Goal: Communication & Community: Connect with others

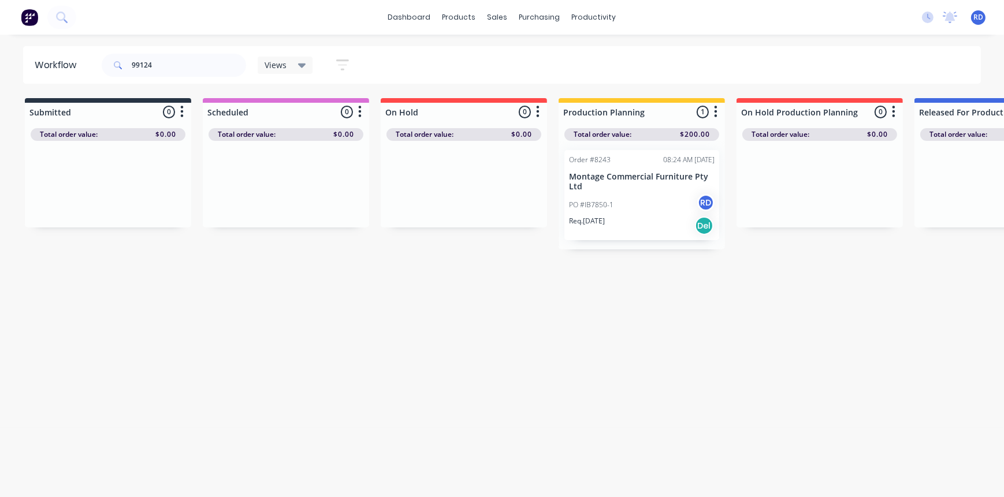
click at [598, 216] on p "Req. [DATE]" at bounding box center [587, 221] width 36 height 10
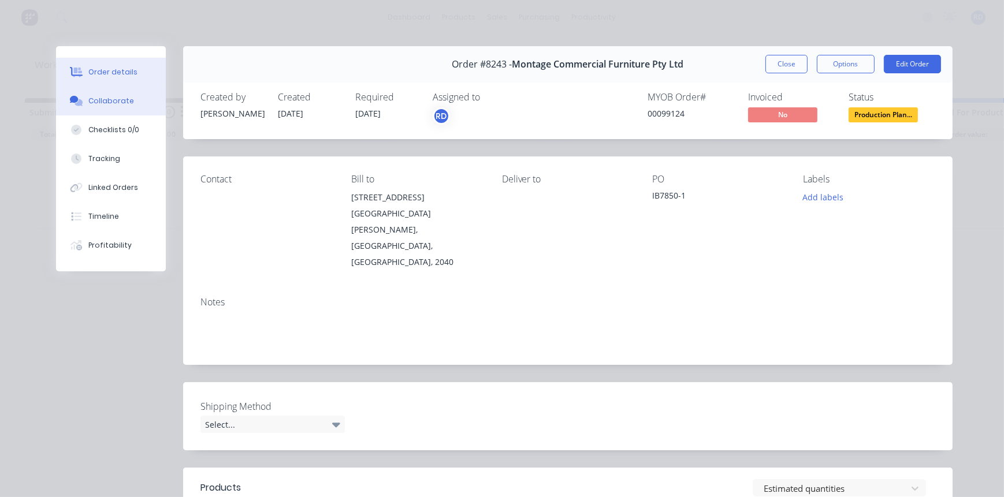
click at [113, 99] on div "Collaborate" at bounding box center [111, 101] width 46 height 10
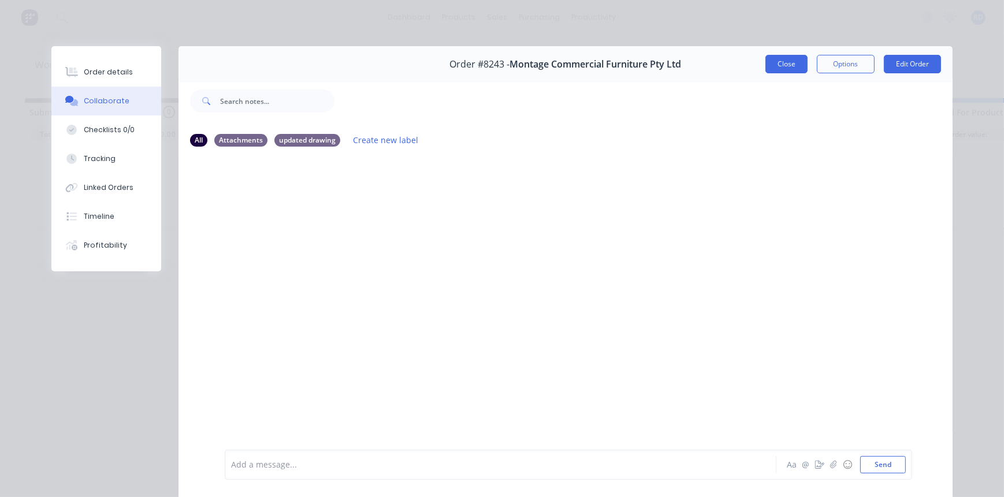
click at [781, 69] on button "Close" at bounding box center [786, 64] width 42 height 18
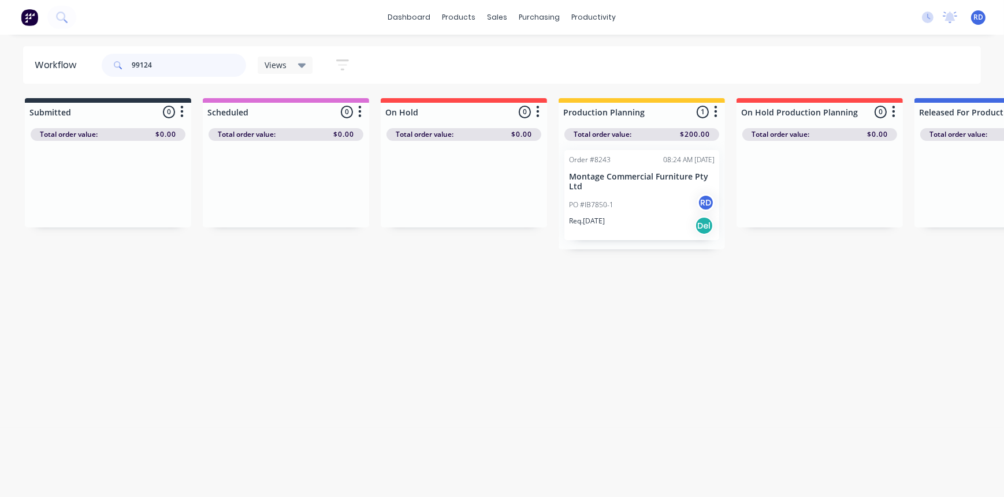
drag, startPoint x: 175, startPoint y: 69, endPoint x: 102, endPoint y: 69, distance: 73.3
click at [103, 69] on div "99124" at bounding box center [174, 65] width 144 height 23
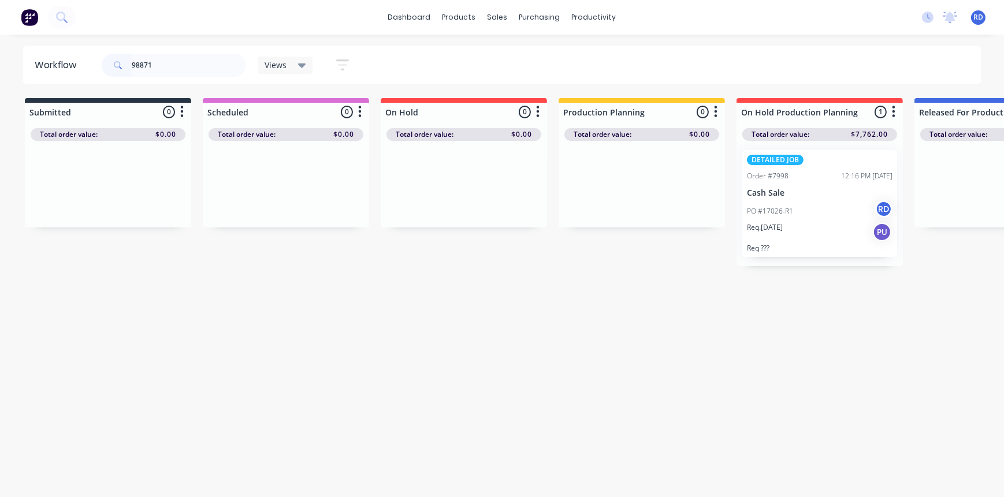
click at [775, 217] on div "PO #17026-R1 RD" at bounding box center [820, 211] width 146 height 22
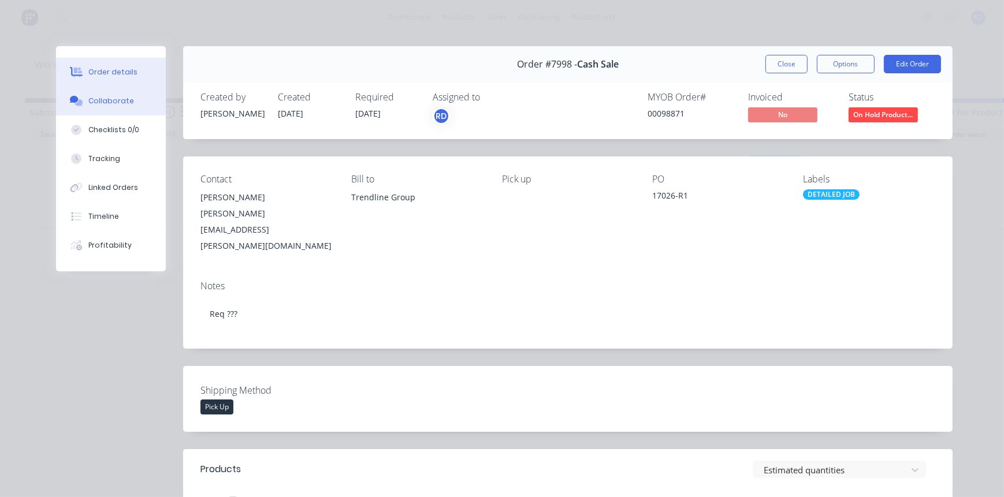
click at [106, 103] on div "Collaborate" at bounding box center [111, 101] width 46 height 10
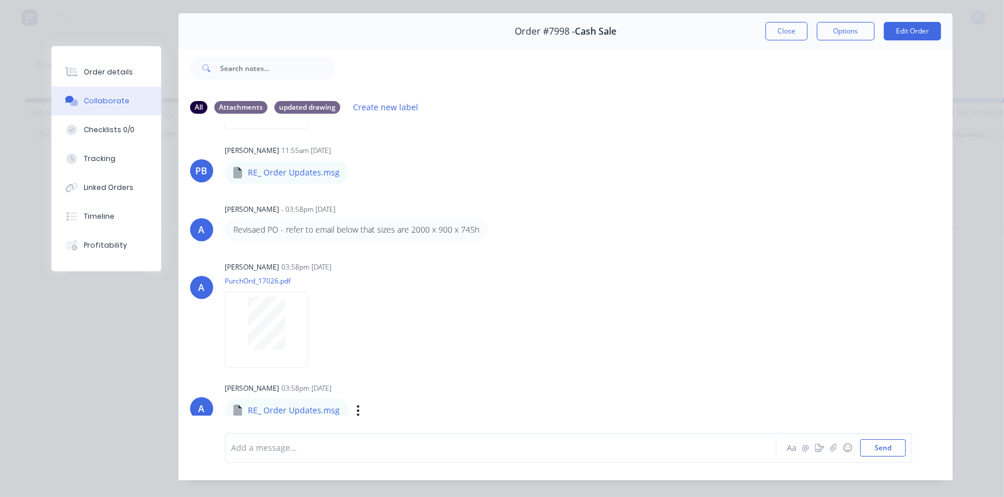
scroll to position [59, 0]
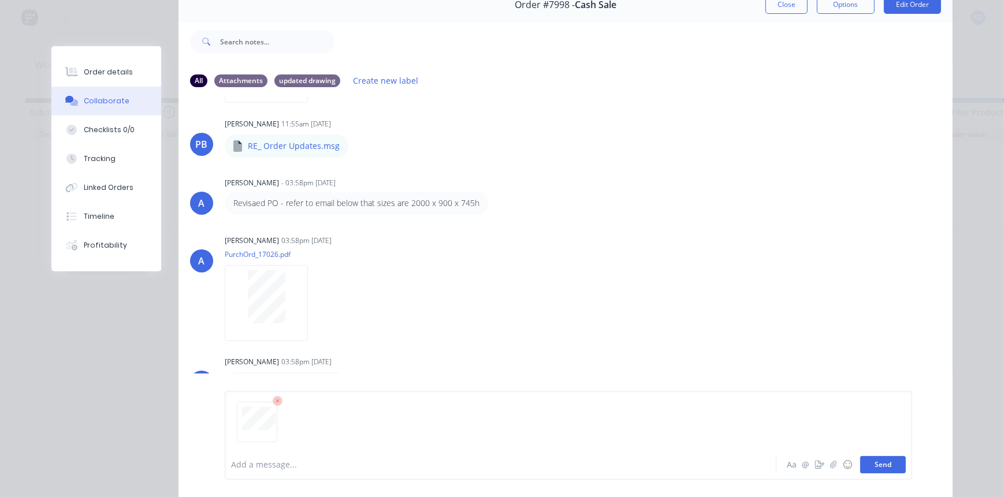
click at [885, 471] on button "Send" at bounding box center [883, 464] width 46 height 17
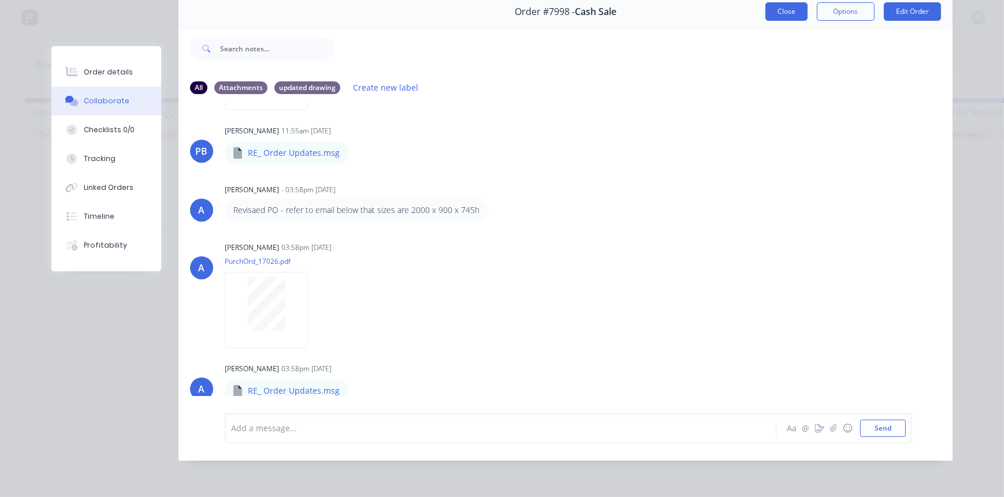
click at [785, 8] on button "Close" at bounding box center [786, 11] width 42 height 18
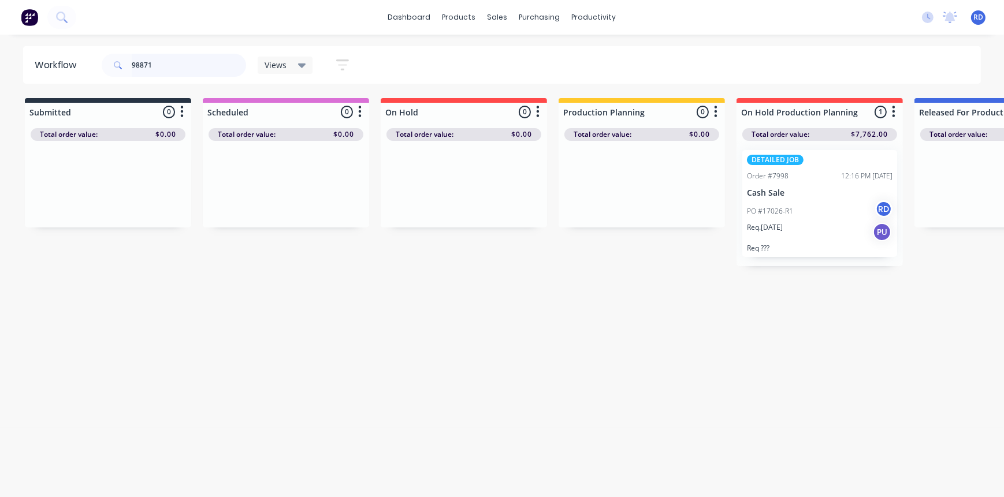
drag, startPoint x: 140, startPoint y: 64, endPoint x: 183, endPoint y: 69, distance: 43.6
click at [183, 69] on input "98871" at bounding box center [189, 65] width 114 height 23
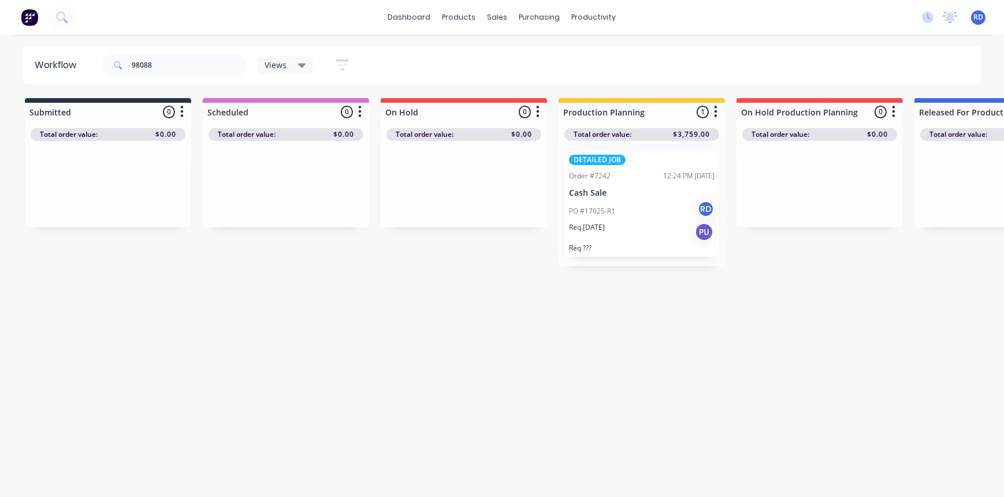
click at [626, 210] on div "PO #17025-R1 RD" at bounding box center [642, 211] width 146 height 22
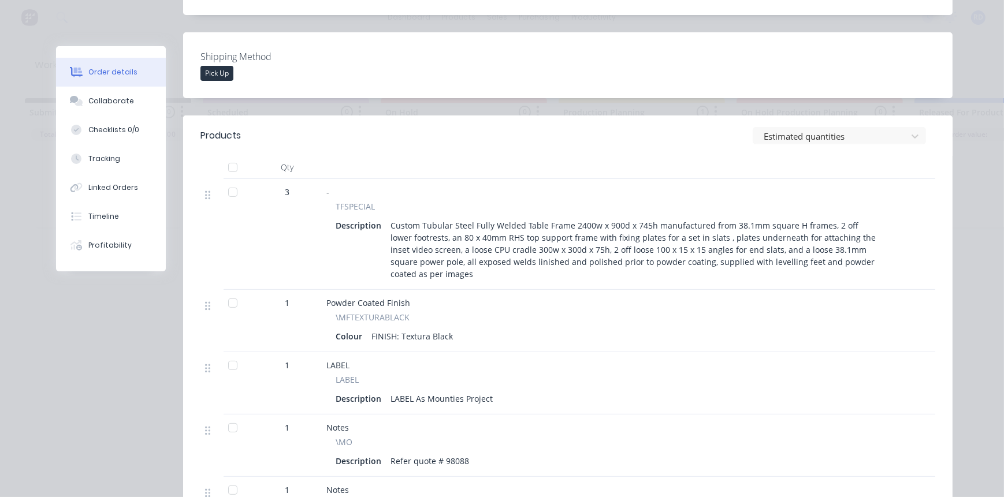
scroll to position [335, 0]
click at [88, 100] on div "Collaborate" at bounding box center [111, 101] width 46 height 10
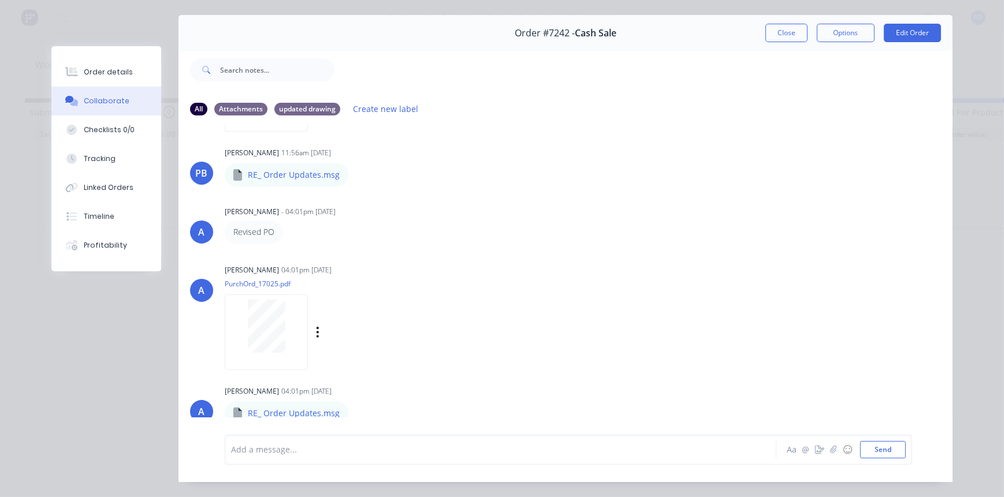
scroll to position [59, 0]
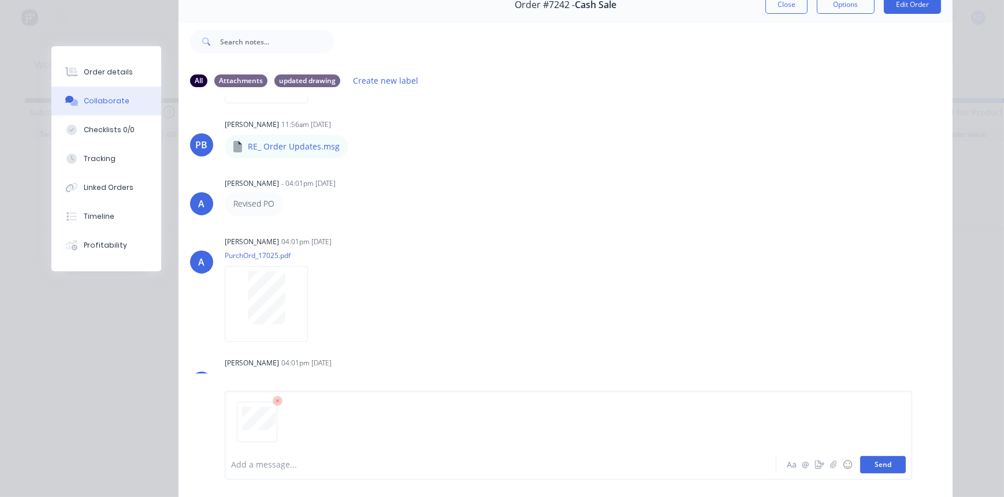
click at [880, 468] on button "Send" at bounding box center [883, 464] width 46 height 17
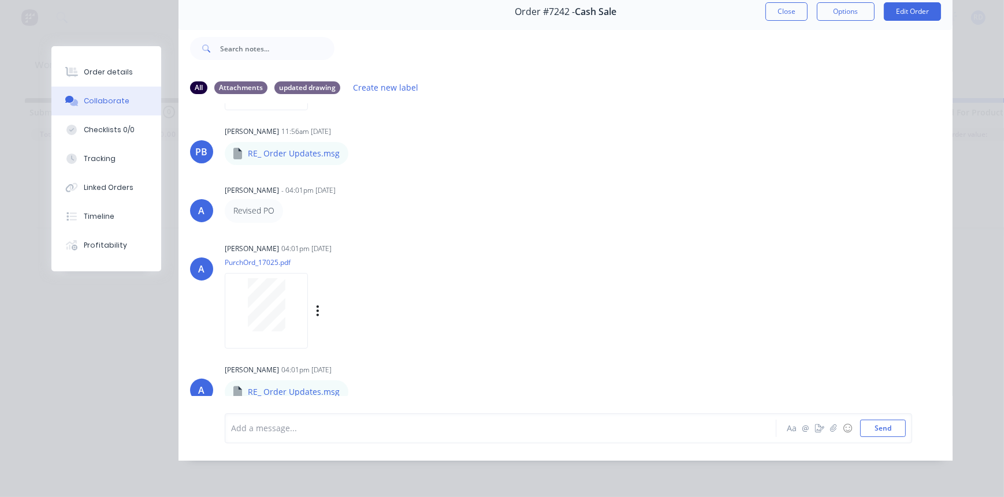
scroll to position [611, 0]
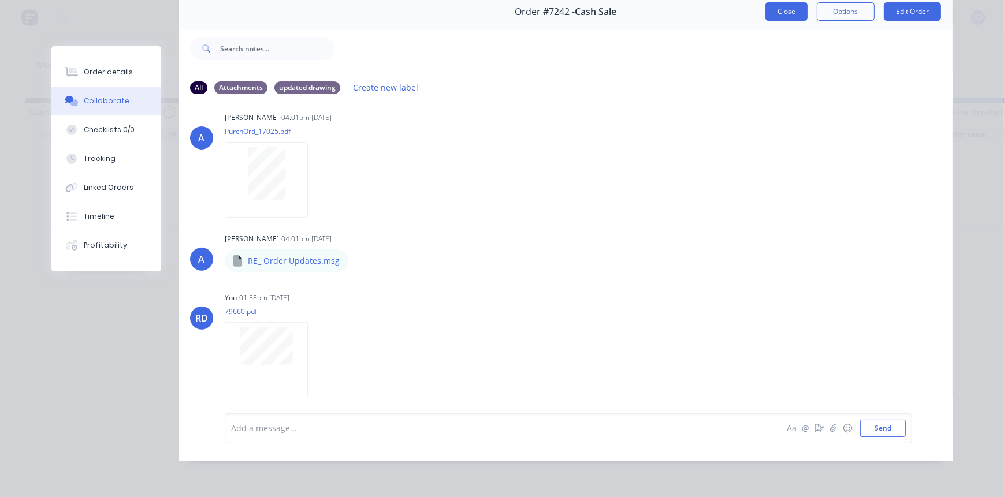
click at [775, 6] on button "Close" at bounding box center [786, 11] width 42 height 18
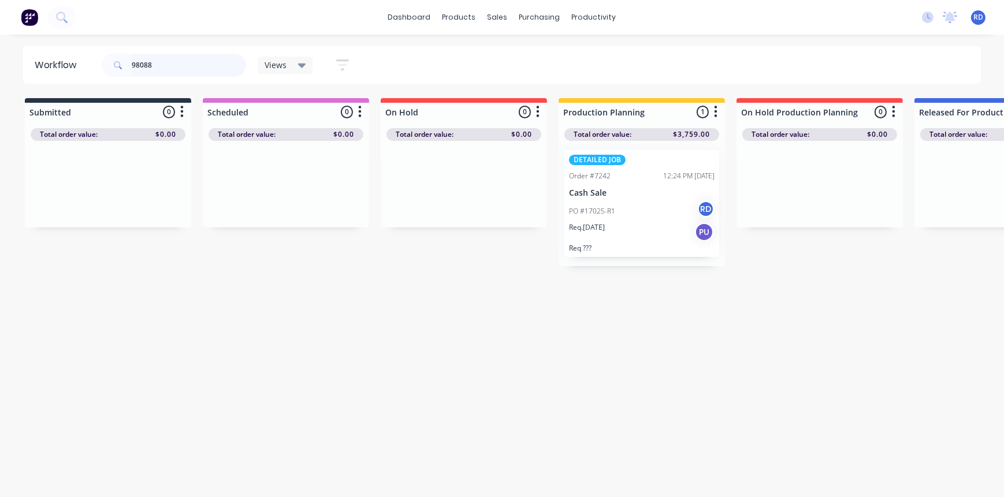
drag, startPoint x: 156, startPoint y: 65, endPoint x: 105, endPoint y: 65, distance: 50.8
click at [105, 65] on div "98088" at bounding box center [174, 65] width 144 height 23
type input "99225"
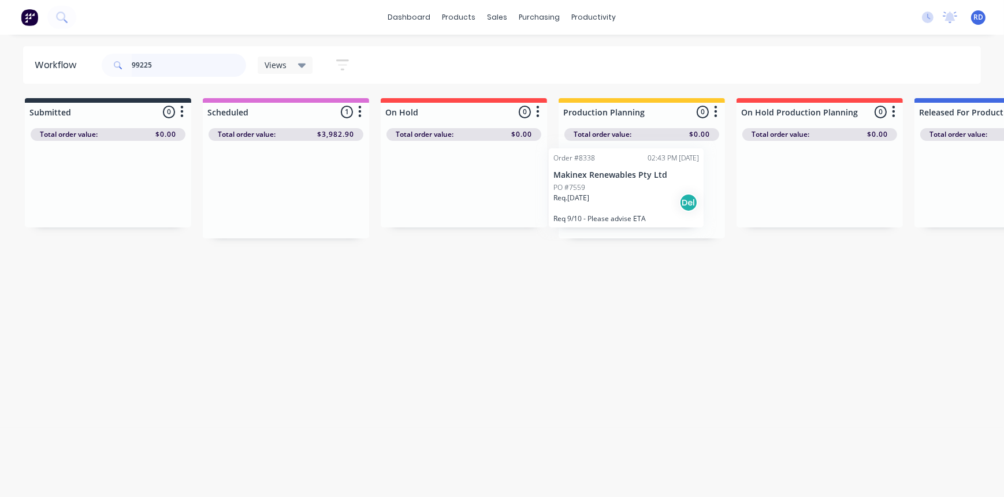
drag, startPoint x: 265, startPoint y: 203, endPoint x: 609, endPoint y: 201, distance: 343.6
click at [598, 202] on p "Req. [DATE]" at bounding box center [587, 200] width 36 height 10
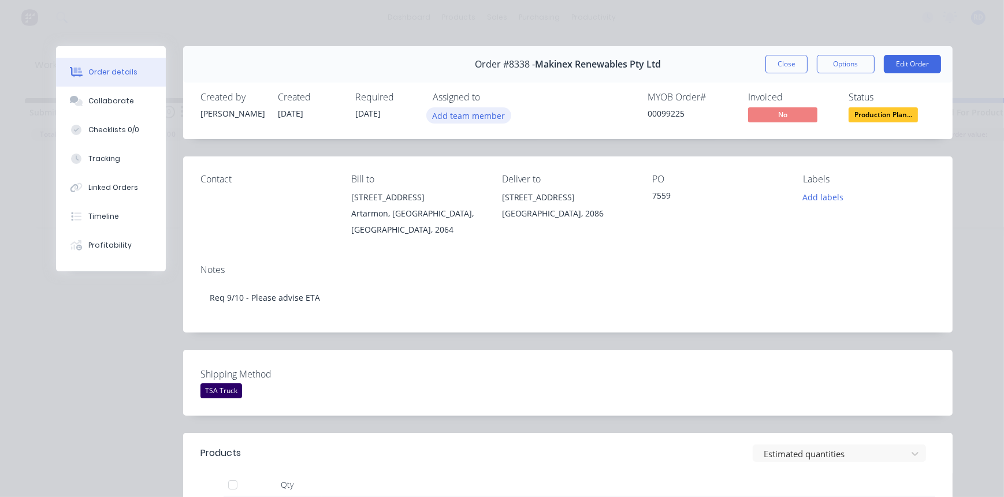
click at [456, 116] on button "Add team member" at bounding box center [468, 115] width 85 height 16
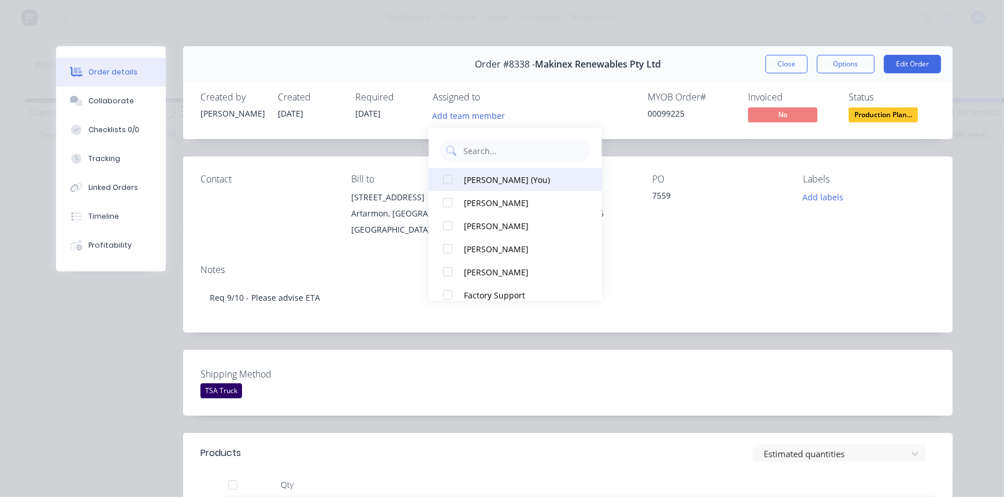
click at [480, 178] on div "[PERSON_NAME] (You)" at bounding box center [521, 179] width 115 height 12
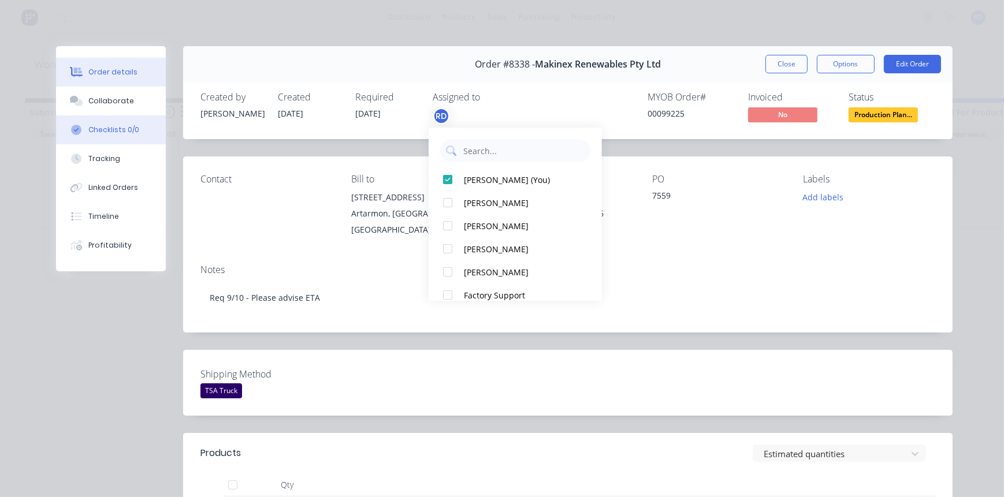
click at [116, 130] on div "Checklists 0/0" at bounding box center [113, 130] width 51 height 10
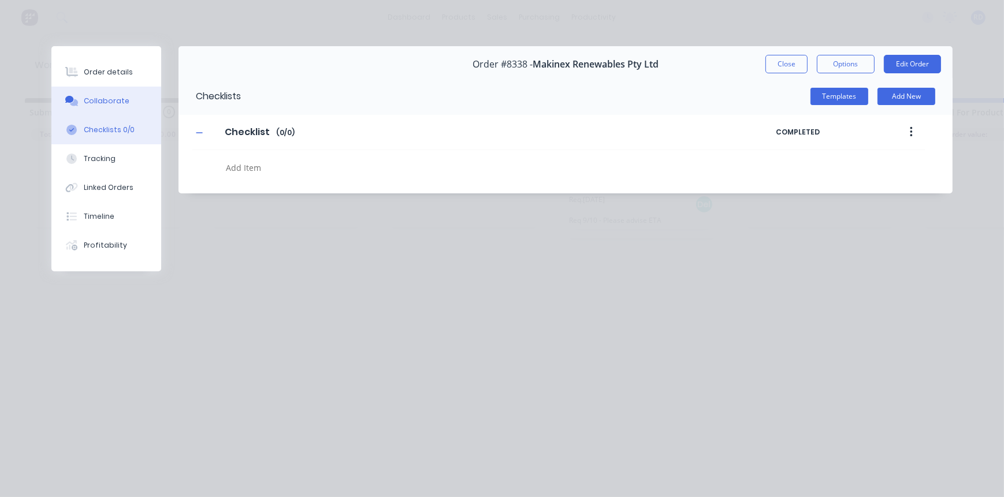
click at [104, 105] on div "Collaborate" at bounding box center [107, 101] width 46 height 10
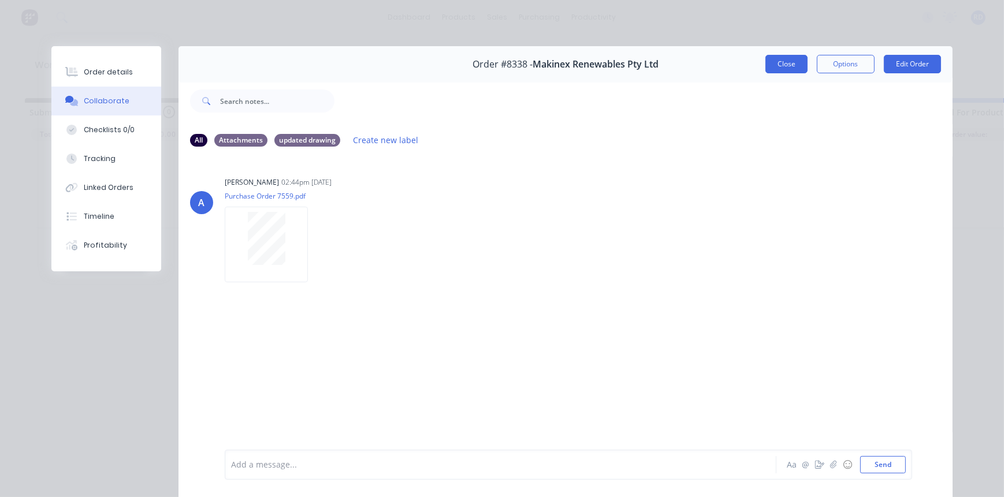
click at [778, 65] on button "Close" at bounding box center [786, 64] width 42 height 18
